Goal: Use online tool/utility: Utilize a website feature to perform a specific function

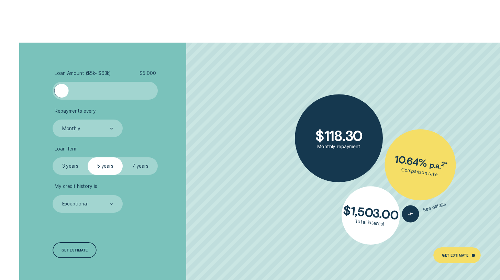
scroll to position [1232, 0]
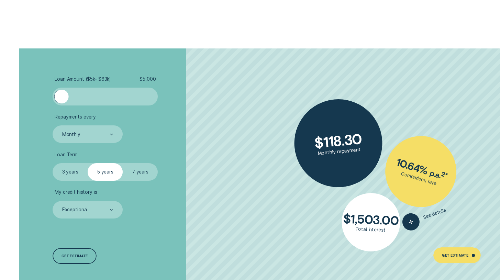
click at [139, 93] on div at bounding box center [106, 97] width 88 height 14
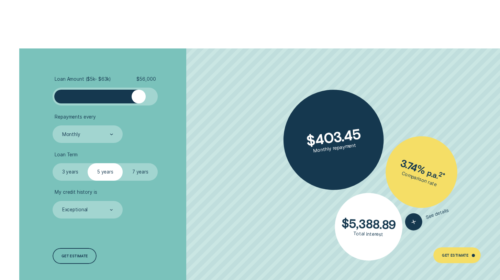
click at [126, 92] on div at bounding box center [106, 97] width 88 height 14
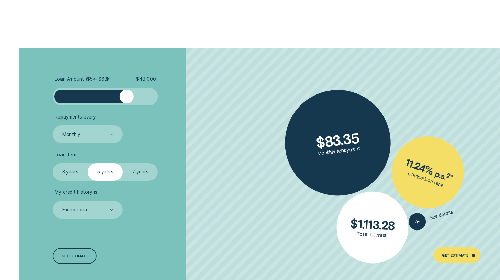
click at [136, 92] on div at bounding box center [106, 97] width 88 height 14
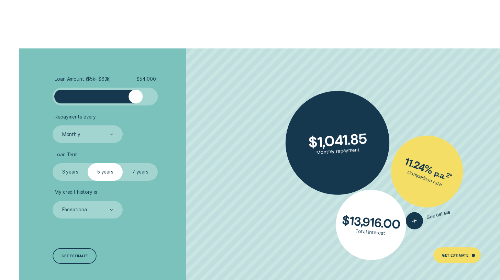
click at [130, 93] on div at bounding box center [136, 97] width 14 height 14
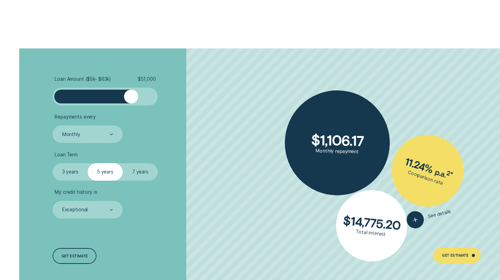
click at [127, 93] on div at bounding box center [131, 97] width 14 height 14
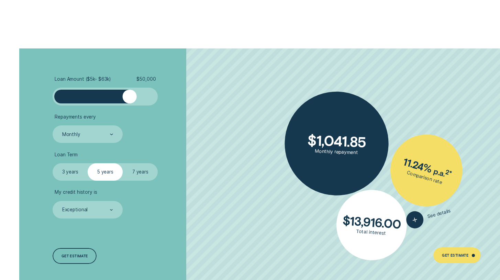
click at [129, 94] on div at bounding box center [129, 97] width 14 height 14
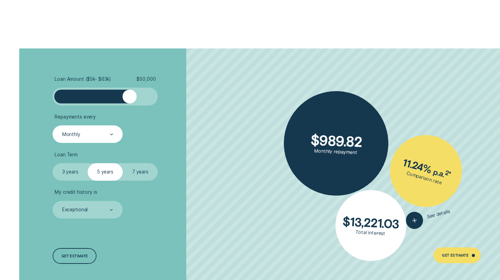
click at [110, 136] on div at bounding box center [111, 134] width 3 height 17
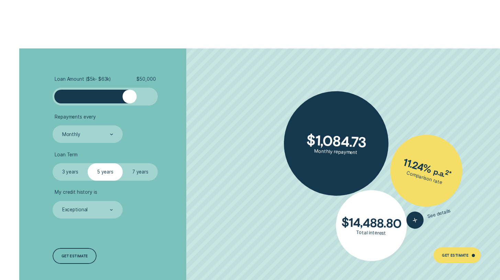
click at [164, 132] on li "Repayments every Monthly" at bounding box center [133, 128] width 161 height 29
click at [132, 171] on label "7 years" at bounding box center [140, 172] width 35 height 18
click at [123, 163] on input "7 years" at bounding box center [123, 163] width 0 height 0
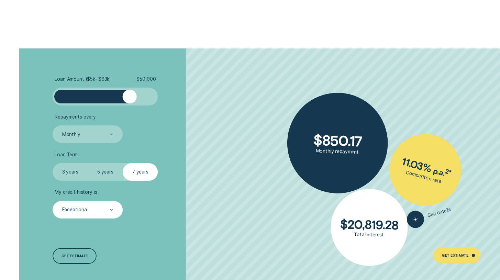
click at [97, 210] on div "Exceptional" at bounding box center [88, 210] width 52 height 7
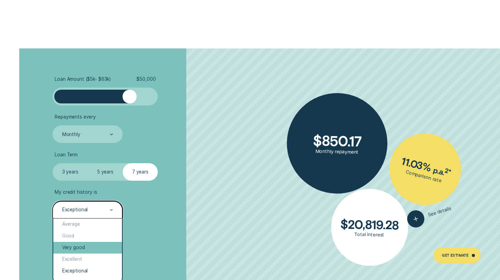
click at [87, 244] on div "Very good" at bounding box center [87, 248] width 68 height 12
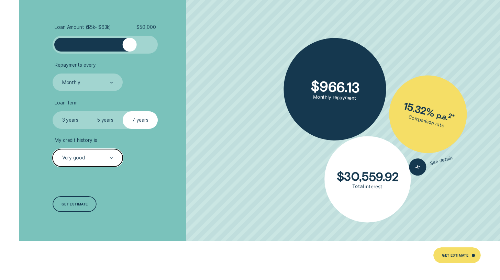
scroll to position [1285, 0]
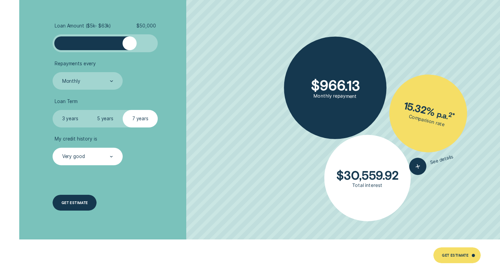
click at [85, 197] on div "Get estimate" at bounding box center [75, 203] width 44 height 16
